Goal: Check status: Check status

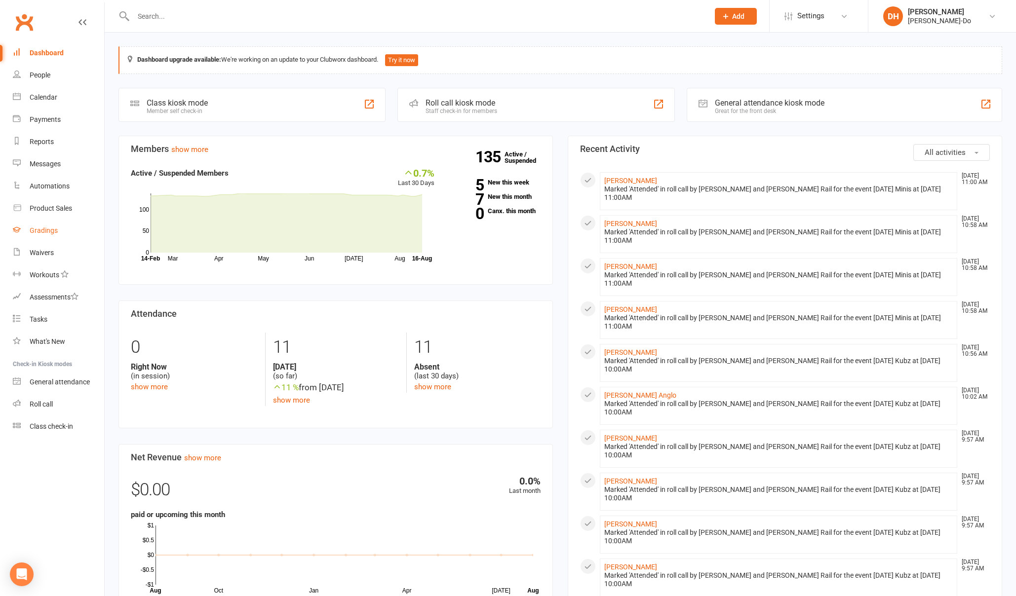
click at [40, 226] on link "Gradings" at bounding box center [58, 231] width 91 height 22
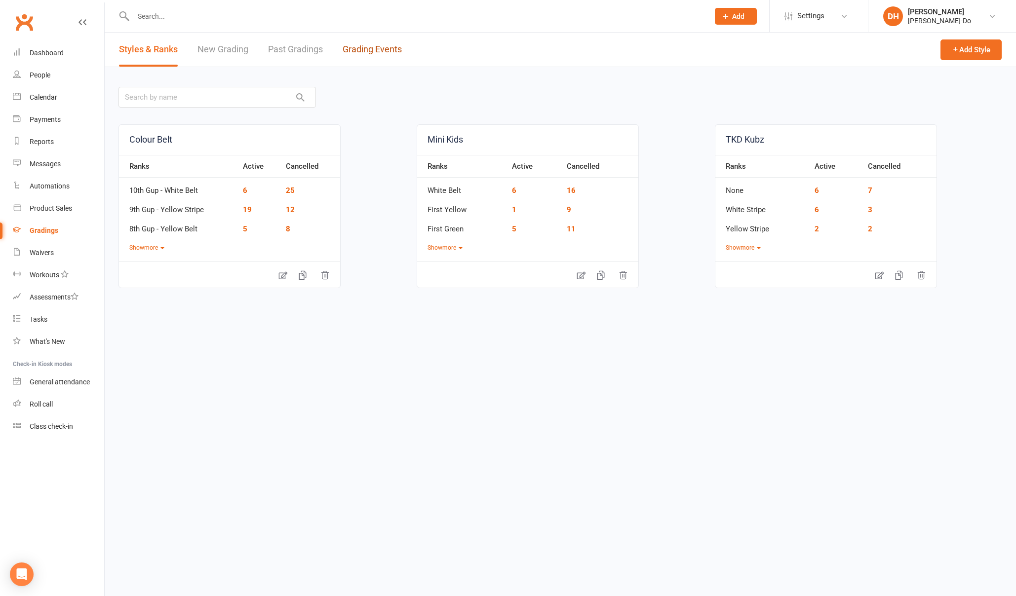
drag, startPoint x: 369, startPoint y: 47, endPoint x: 364, endPoint y: 51, distance: 5.9
click at [369, 48] on link "Grading Events" at bounding box center [372, 50] width 59 height 34
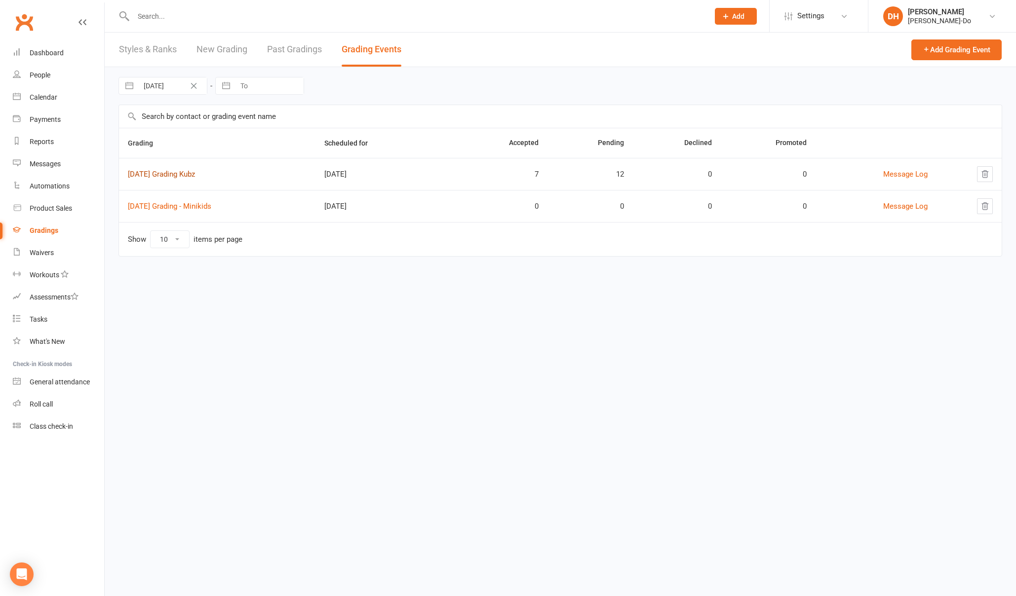
click at [193, 174] on link "[DATE] Grading Kubz" at bounding box center [161, 174] width 67 height 9
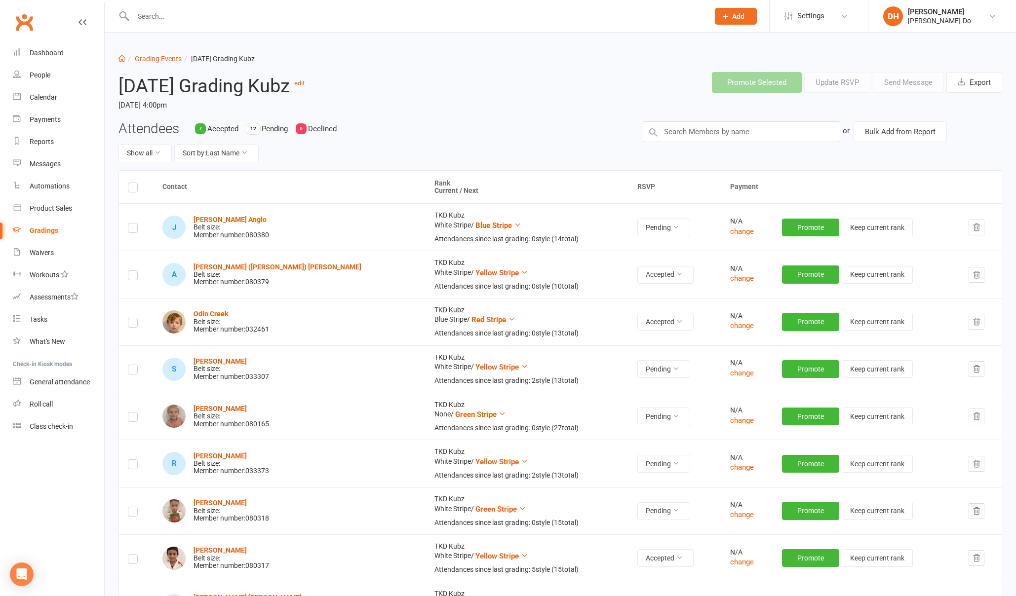
click at [142, 20] on input "text" at bounding box center [416, 16] width 572 height 14
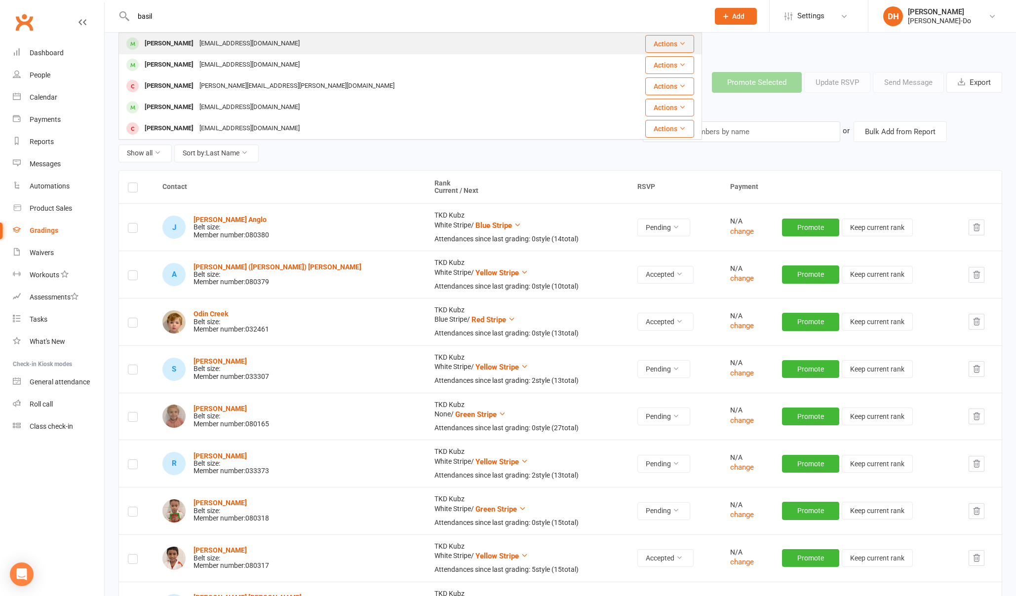
type input "basil"
click at [157, 42] on div "[PERSON_NAME]" at bounding box center [169, 44] width 55 height 14
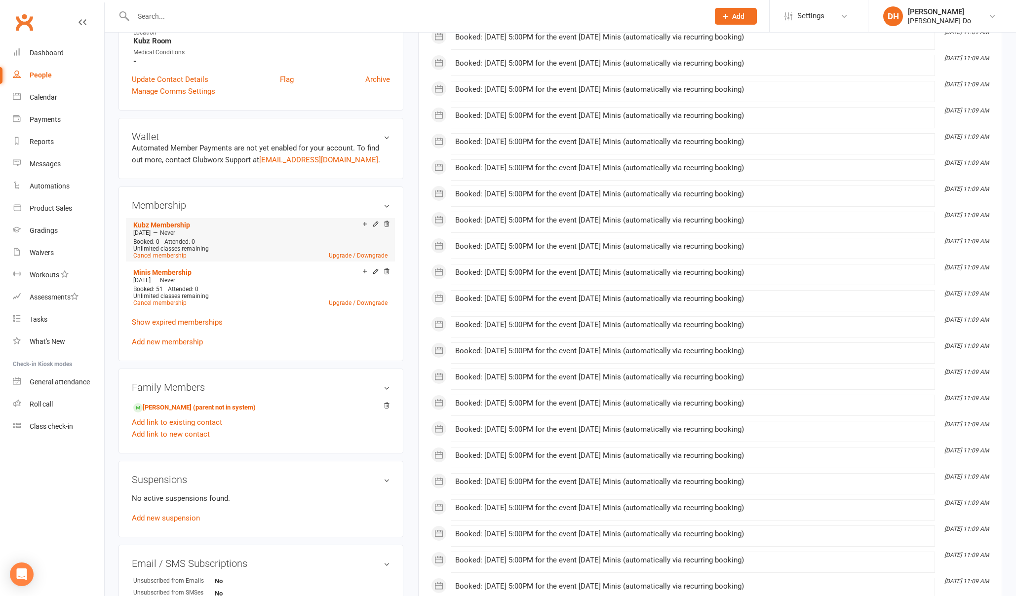
scroll to position [268, 0]
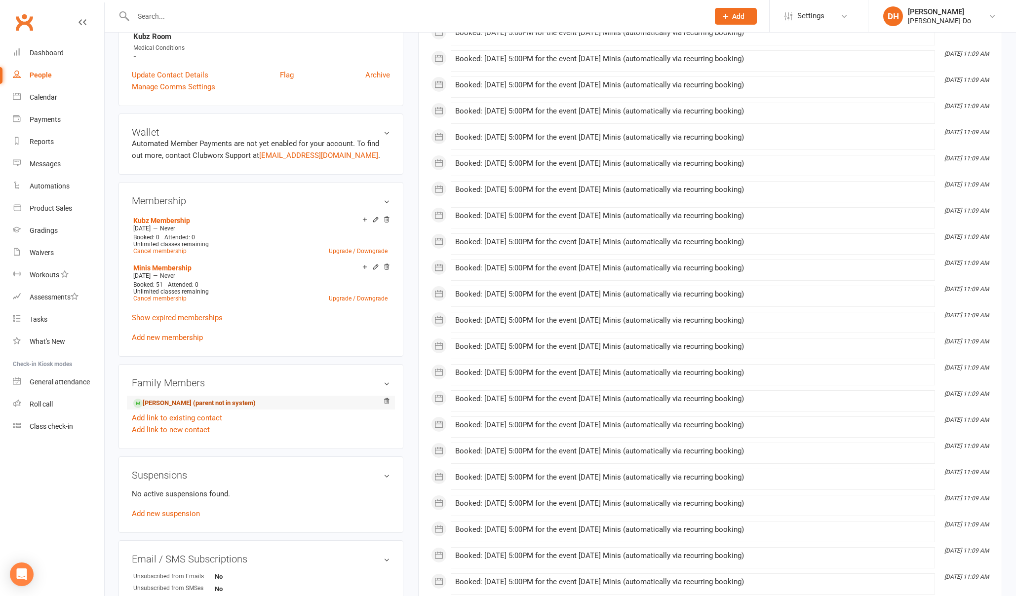
click at [184, 403] on link "[PERSON_NAME] (parent not in system)" at bounding box center [194, 403] width 122 height 10
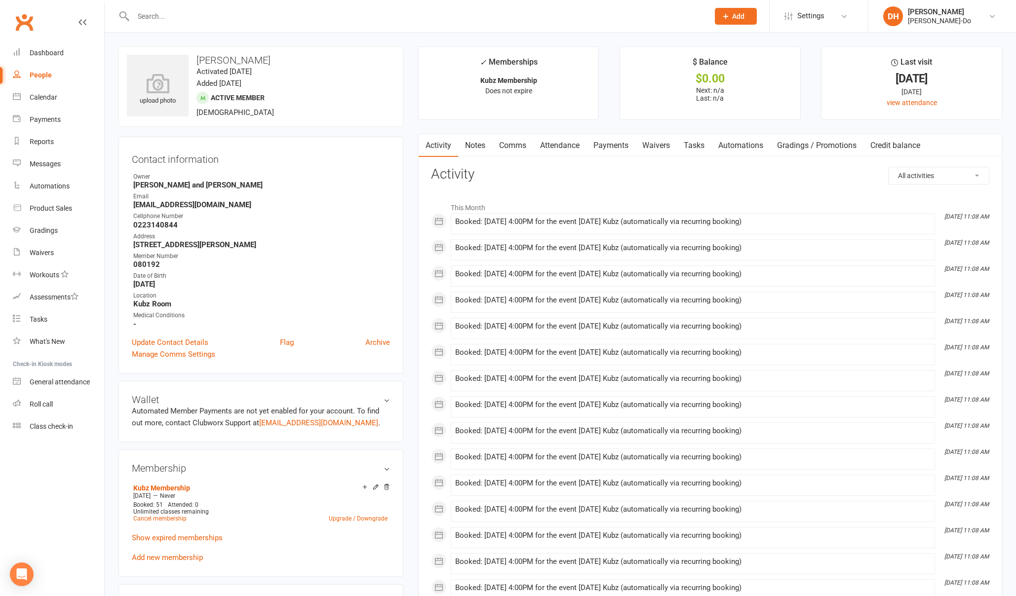
click at [553, 146] on link "Attendance" at bounding box center [559, 145] width 53 height 23
